Goal: Find specific page/section: Find specific page/section

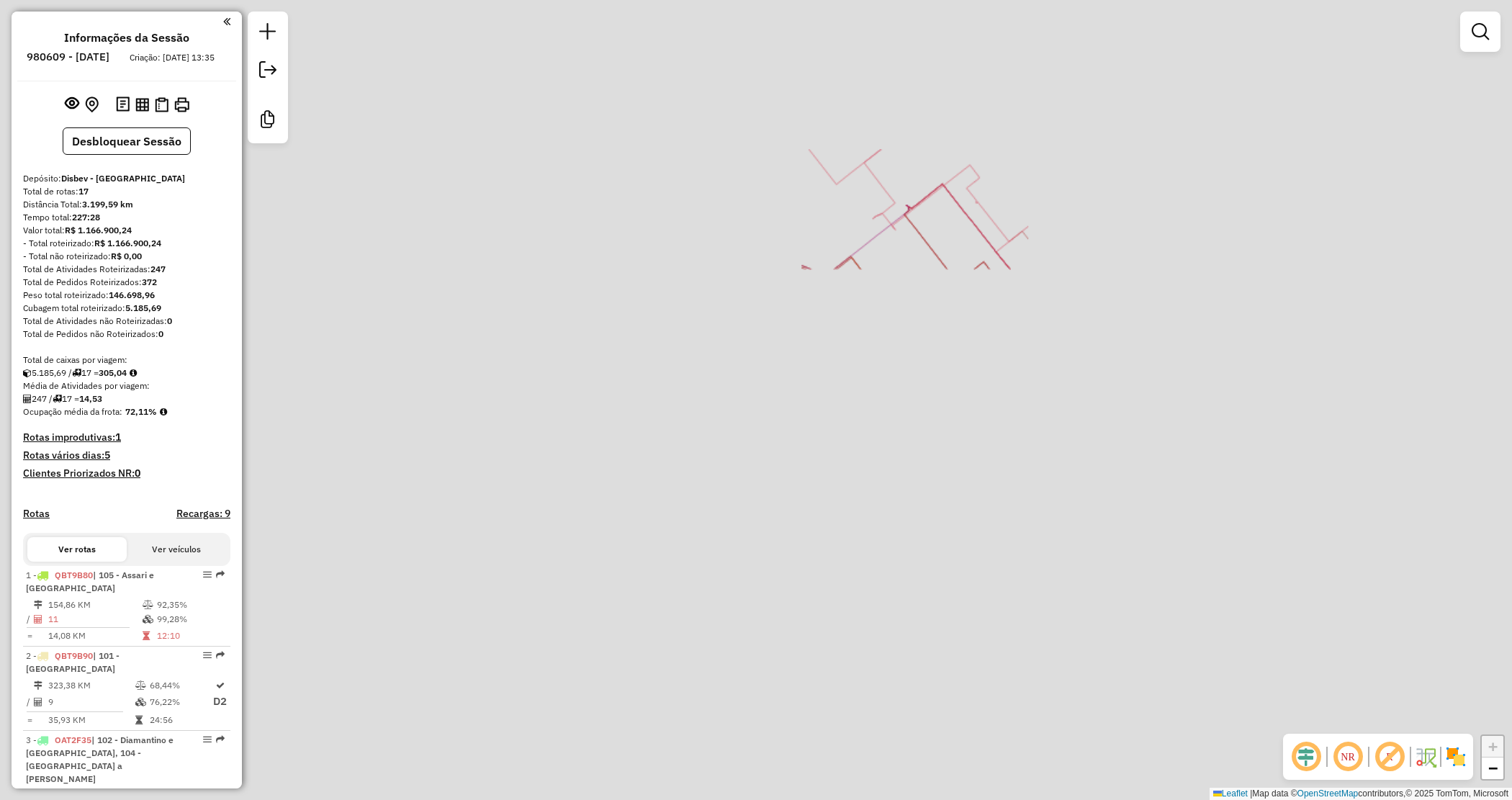
scroll to position [1113, 0]
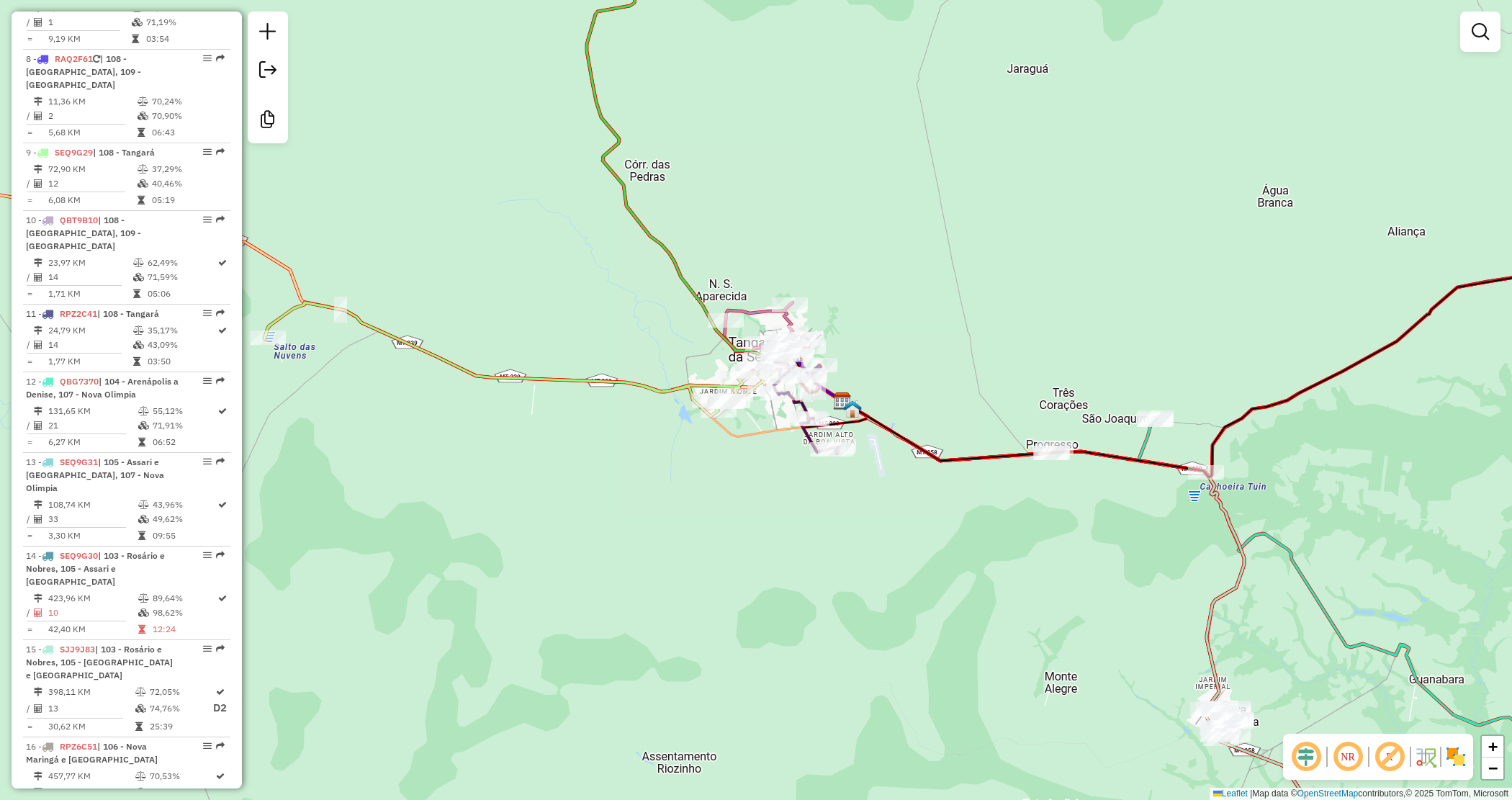
drag, startPoint x: 987, startPoint y: 206, endPoint x: 585, endPoint y: 317, distance: 417.0
click at [607, 295] on div "Rota 11 - Placa RPZ2C41 14435 - ALEX OLIVEIRA Rota 10 - Placa QBT9B10 12690 - F…" at bounding box center [756, 400] width 1512 height 800
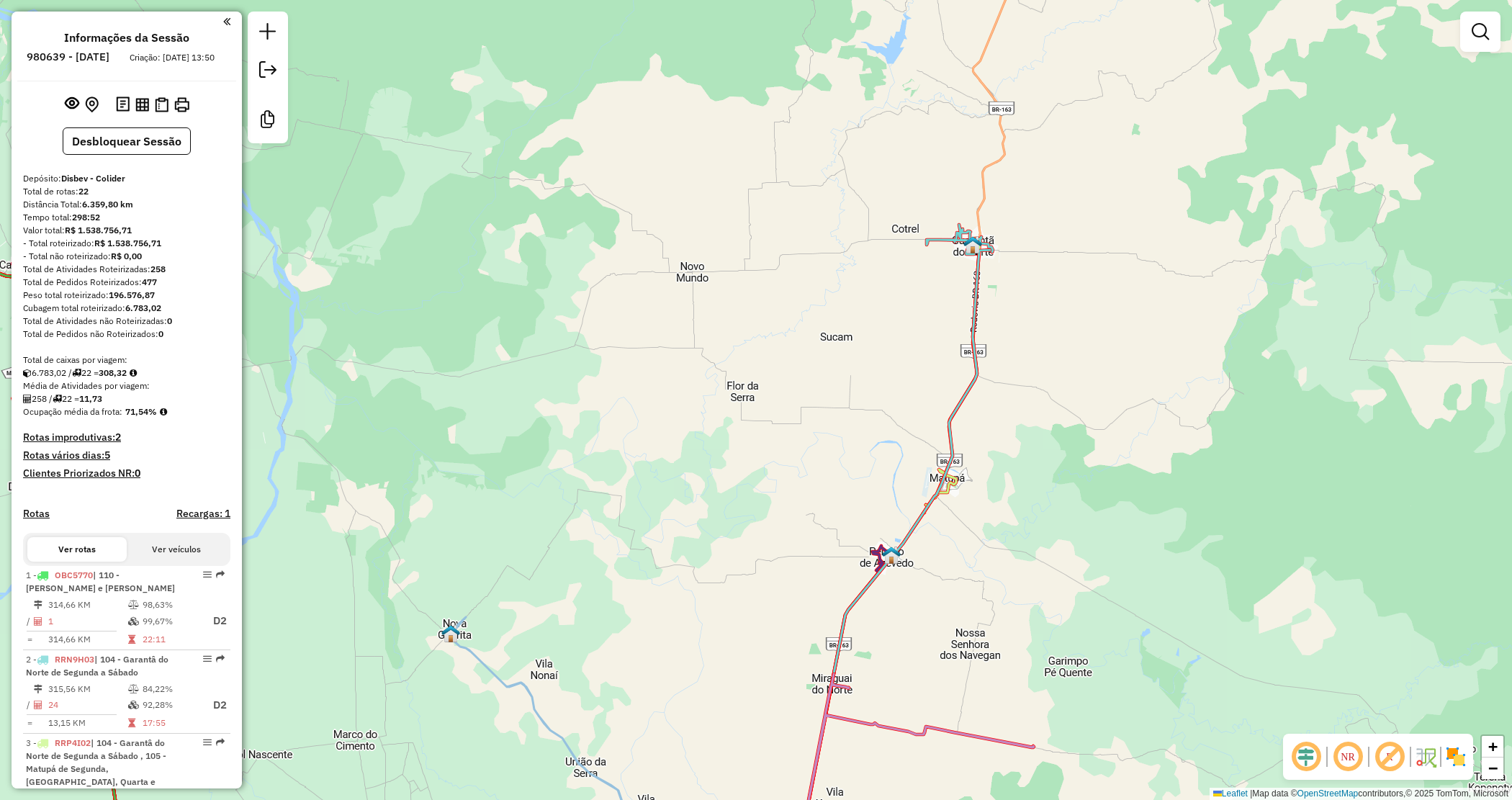
click at [1082, 272] on div "Janela de atendimento Grade de atendimento Capacidade Transportadoras Veículos …" at bounding box center [756, 400] width 1512 height 800
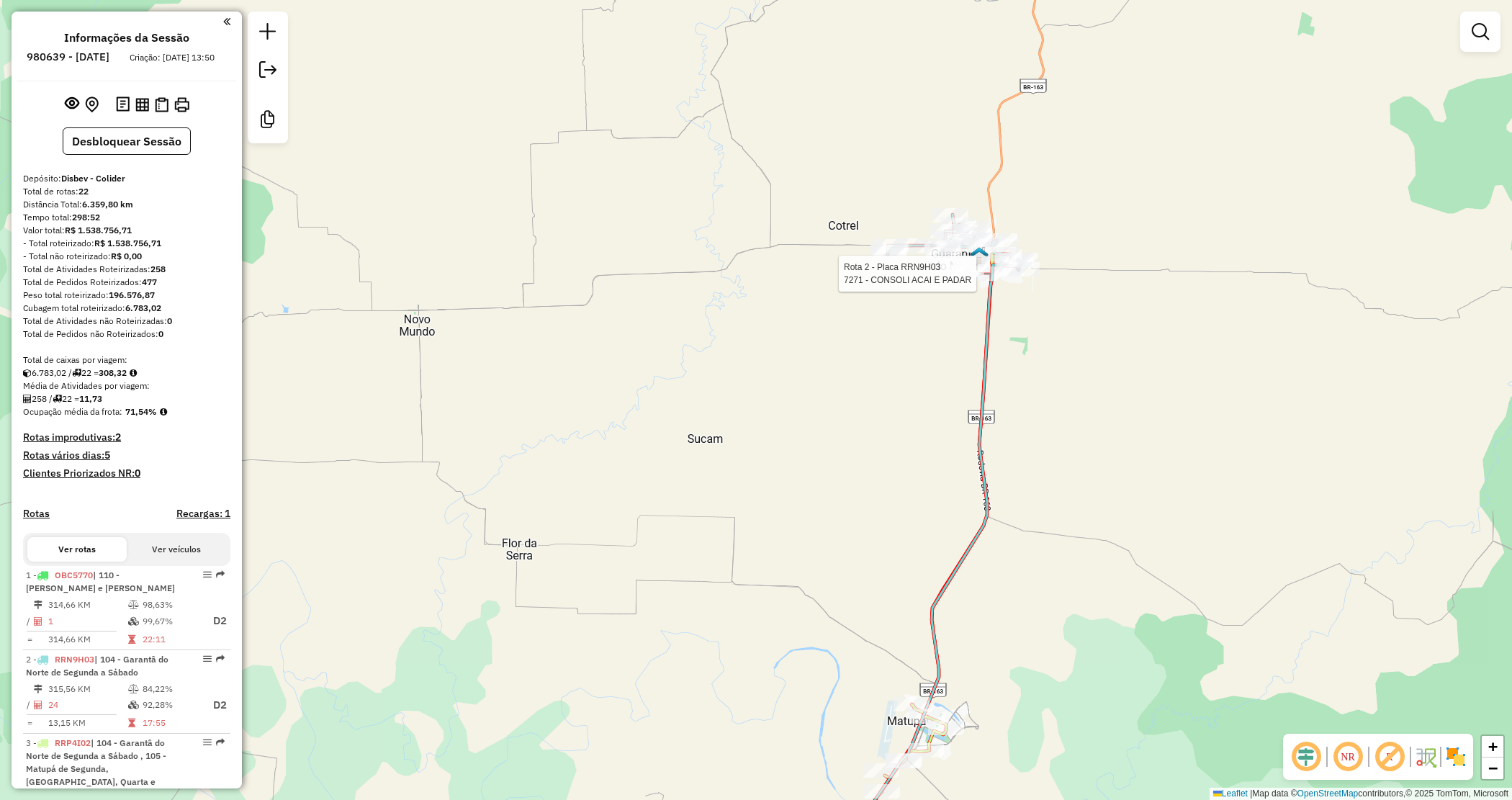
select select "**********"
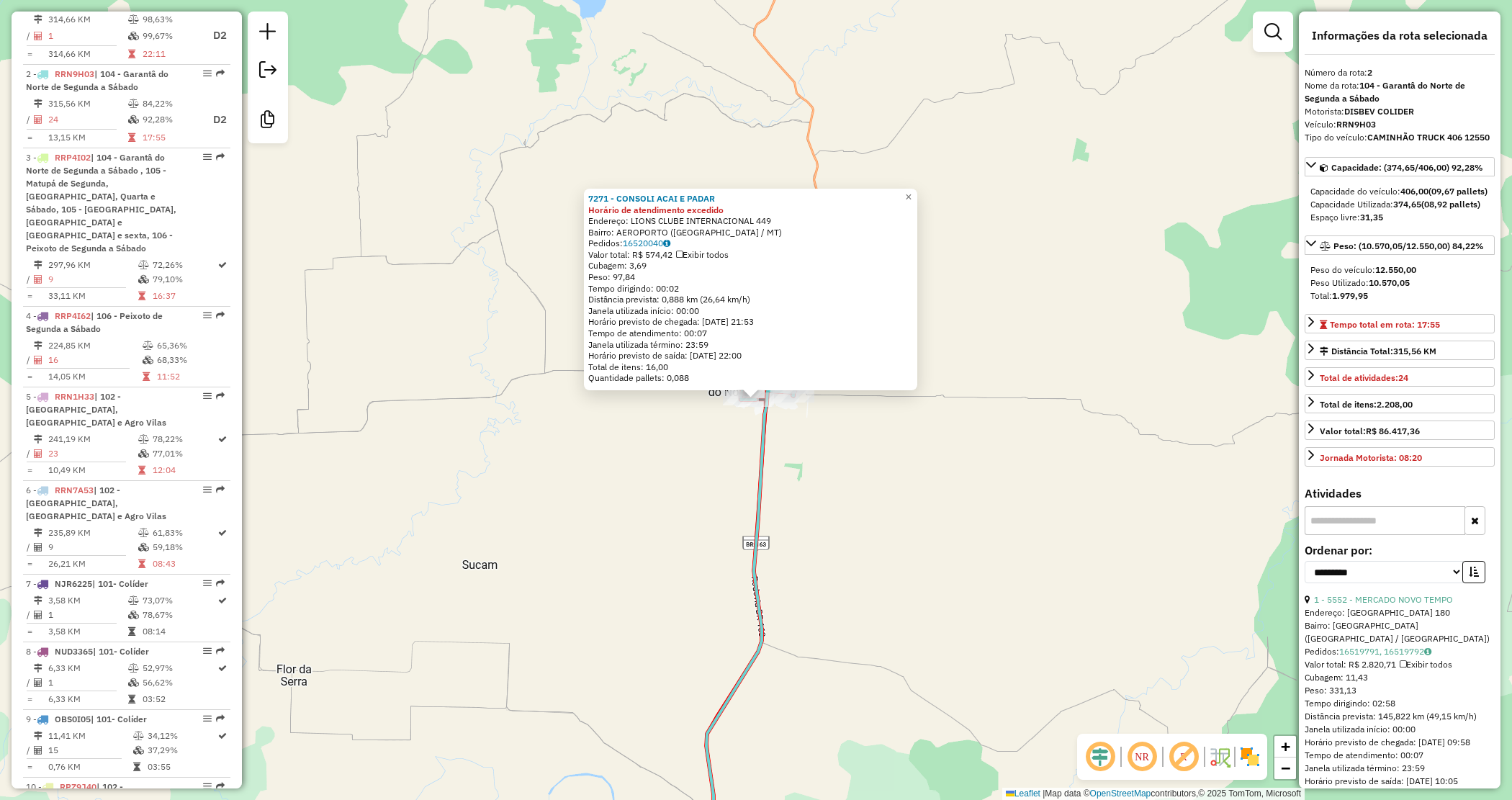
scroll to position [652, 0]
